Goal: Register for event/course

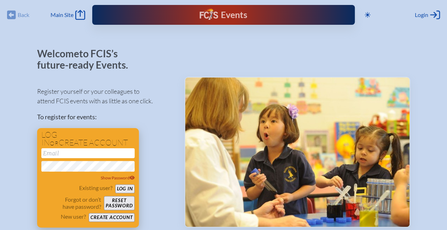
click at [90, 157] on input "email" at bounding box center [87, 153] width 93 height 10
type input "[EMAIL_ADDRESS][DOMAIN_NAME]"
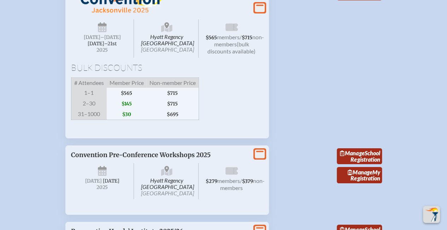
scroll to position [1273, 0]
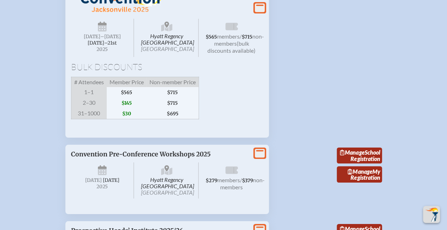
click at [133, 108] on span "$145" at bounding box center [127, 103] width 40 height 11
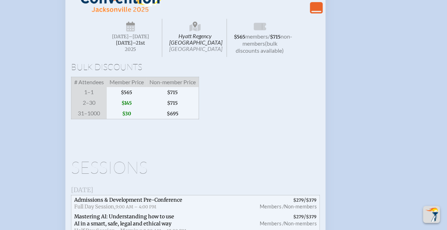
click at [244, 71] on h1 "Bulk Discounts" at bounding box center [195, 67] width 249 height 8
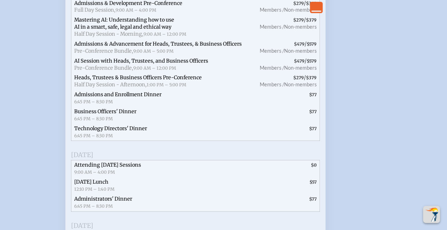
scroll to position [1471, 0]
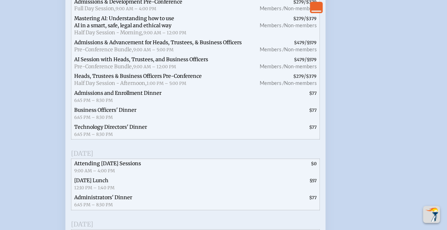
click at [246, 14] on span "Admissions & Development Pre-Conference Full Day Session, 9:00 AM – 4:00 PM" at bounding box center [161, 5] width 181 height 17
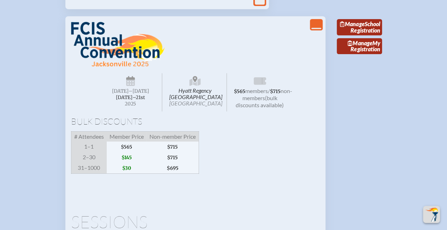
scroll to position [1294, 0]
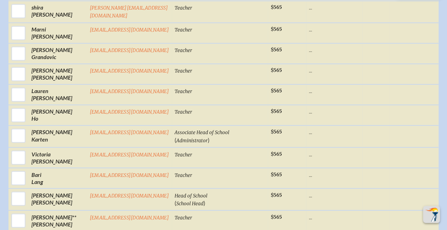
scroll to position [544, 0]
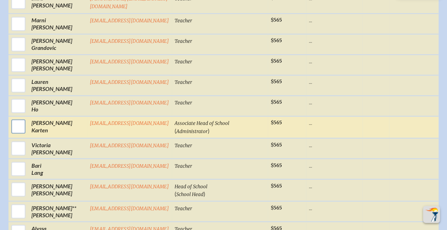
click at [18, 128] on input "checkbox" at bounding box center [19, 126] width 18 height 18
checkbox input "true"
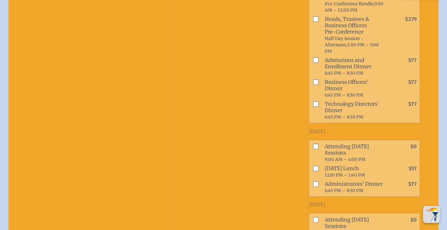
scroll to position [840, 0]
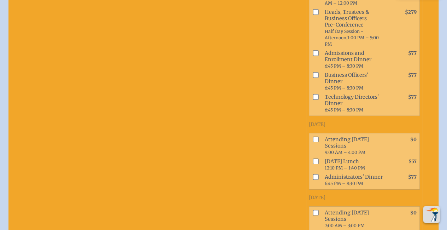
click at [313, 142] on input "checkbox" at bounding box center [316, 140] width 6 height 6
checkbox input "true"
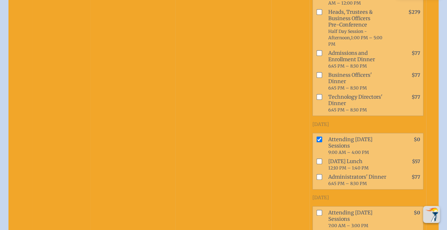
click at [317, 164] on input "checkbox" at bounding box center [320, 161] width 6 height 6
checkbox input "true"
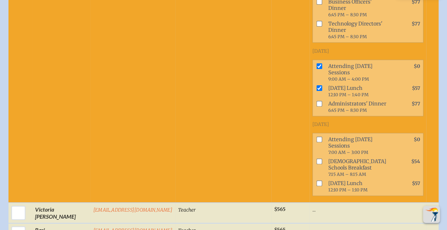
scroll to position [940, 0]
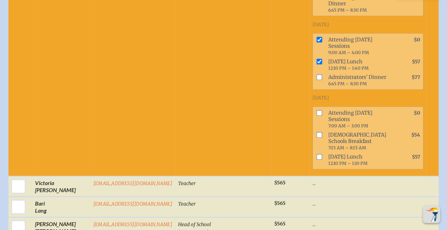
click at [317, 116] on input "checkbox" at bounding box center [320, 113] width 6 height 6
checkbox input "true"
click at [317, 138] on input "checkbox" at bounding box center [320, 135] width 6 height 6
checkbox input "false"
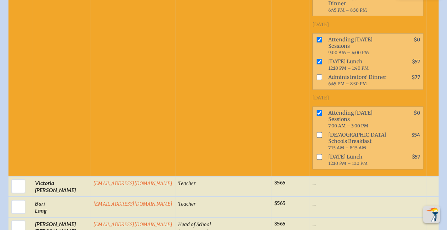
click at [317, 160] on input "checkbox" at bounding box center [320, 157] width 6 height 6
checkbox input "true"
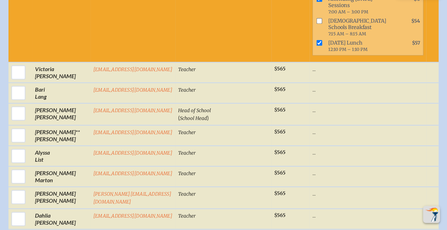
scroll to position [1097, 0]
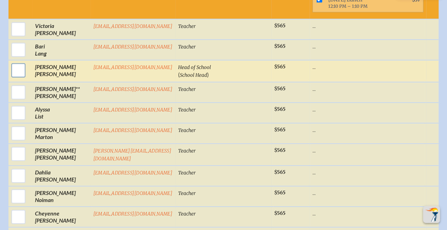
click at [10, 79] on input "checkbox" at bounding box center [19, 71] width 18 height 18
checkbox input "true"
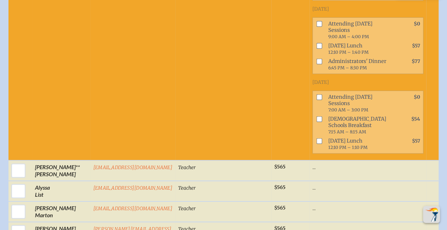
scroll to position [1459, 0]
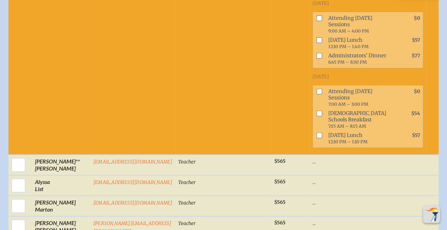
click at [317, 21] on input "checkbox" at bounding box center [320, 19] width 6 height 6
checkbox input "true"
click at [317, 43] on input "checkbox" at bounding box center [320, 40] width 6 height 6
checkbox input "true"
click at [317, 94] on input "checkbox" at bounding box center [320, 92] width 6 height 6
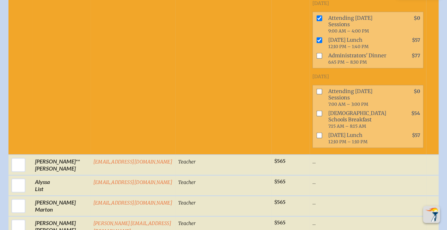
checkbox input "true"
click at [317, 138] on input "checkbox" at bounding box center [320, 136] width 6 height 6
checkbox input "true"
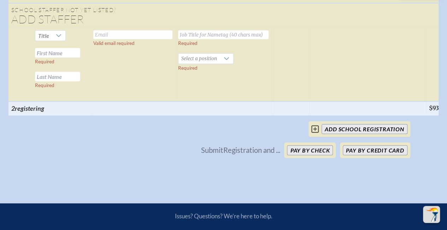
scroll to position [2181, 0]
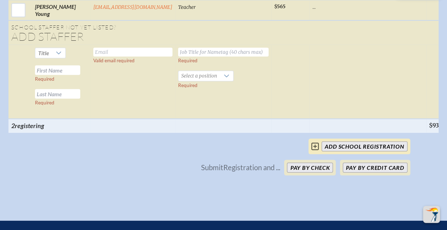
click at [313, 151] on icon at bounding box center [315, 146] width 7 height 8
click at [359, 173] on button "Pay by Credit Card" at bounding box center [375, 168] width 64 height 10
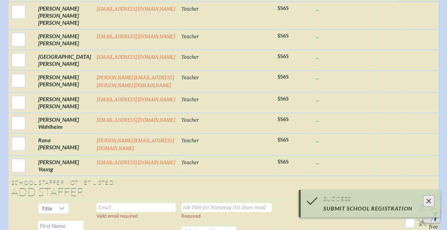
scroll to position [1395, 0]
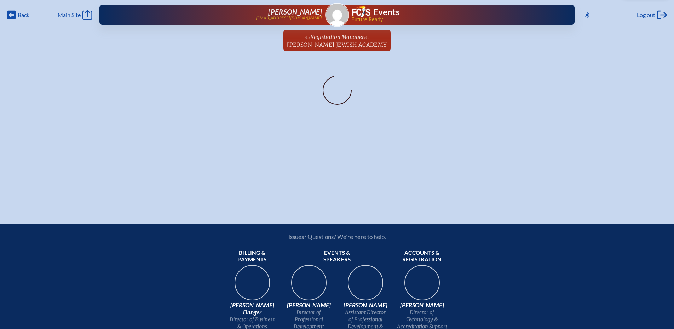
click at [349, 40] on span "Registration Manager" at bounding box center [337, 37] width 54 height 7
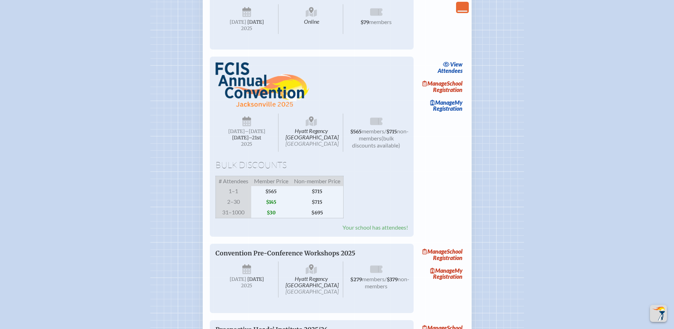
scroll to position [1061, 0]
